Goal: Navigation & Orientation: Find specific page/section

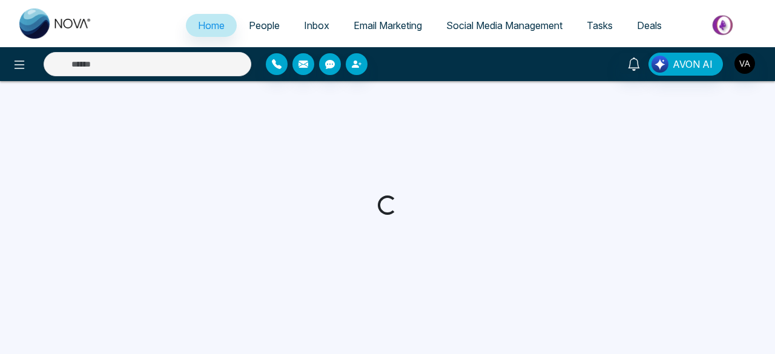
select select "*"
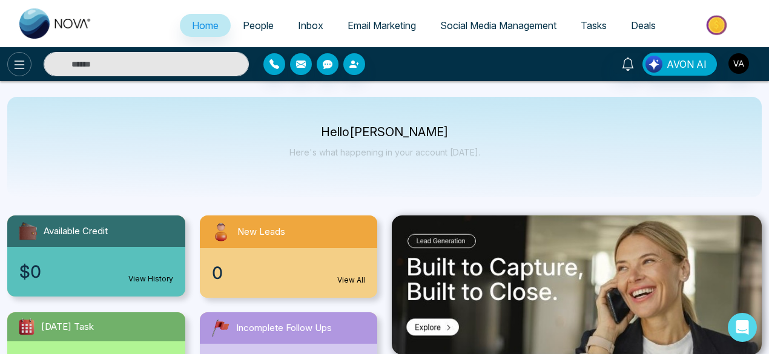
click at [16, 68] on icon at bounding box center [20, 65] width 10 height 8
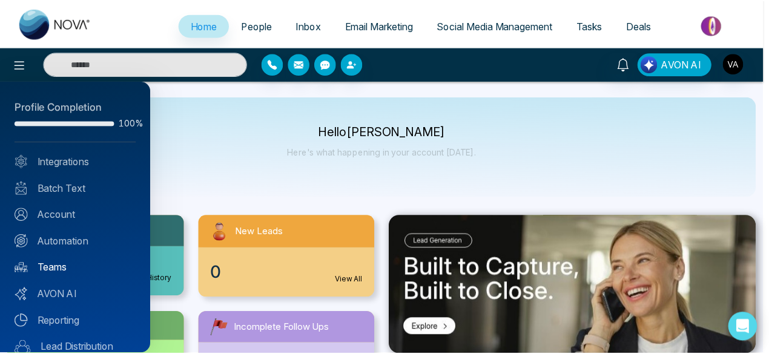
scroll to position [121, 0]
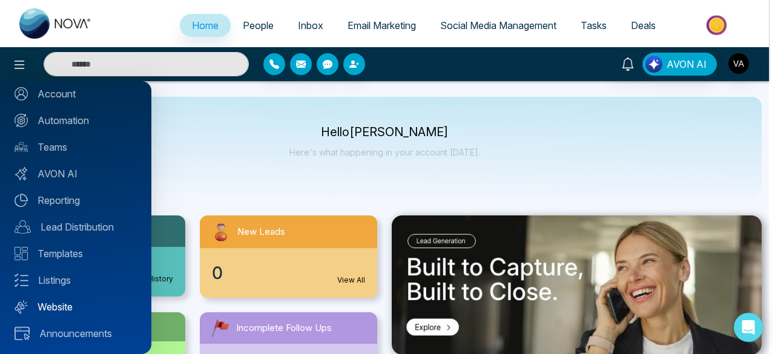
click at [62, 310] on link "Website" at bounding box center [76, 307] width 122 height 15
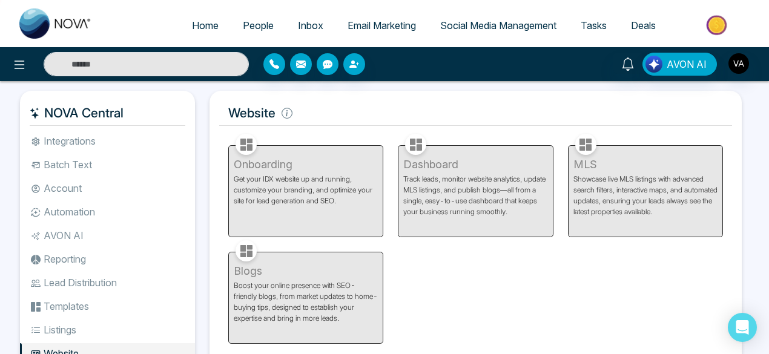
click at [325, 212] on div "Onboarding Get your IDX website up and running, customize your branding, and op…" at bounding box center [305, 184] width 169 height 107
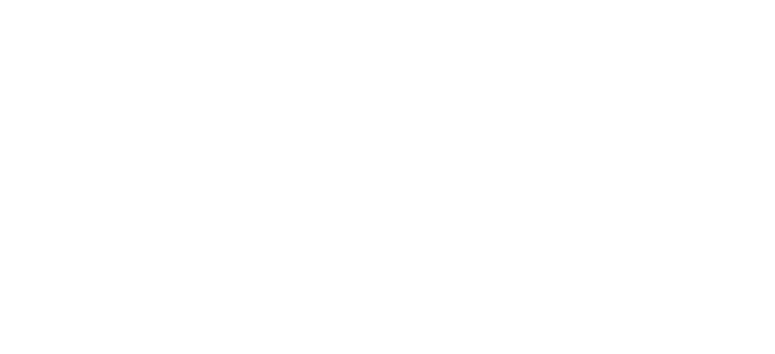
select select "*"
